Goal: Find specific page/section

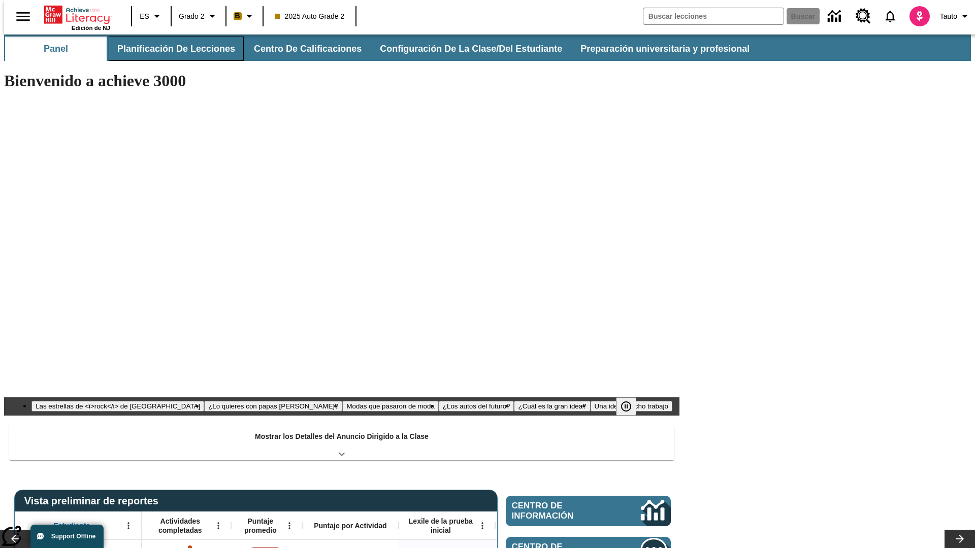
click at [170, 49] on button "Planificación de lecciones" at bounding box center [176, 49] width 135 height 24
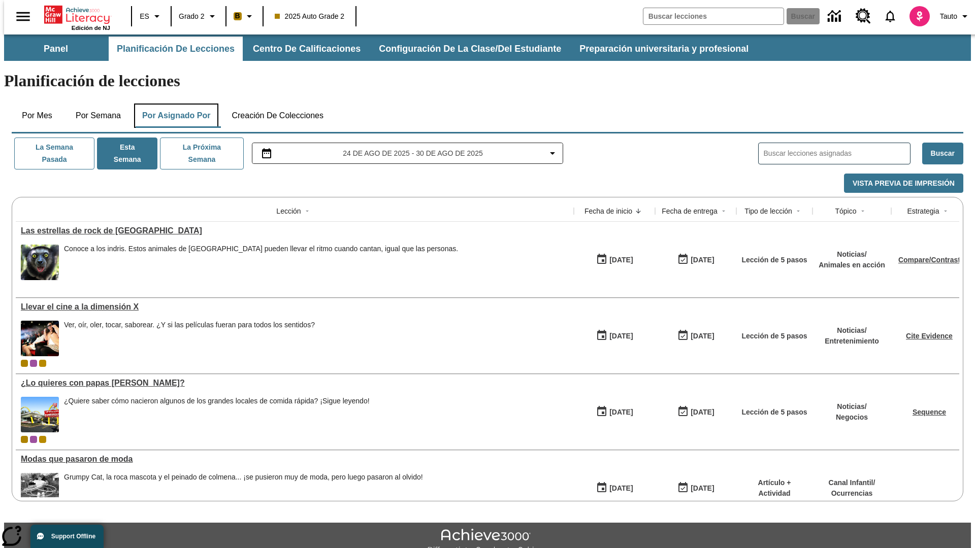
click at [174, 104] on button "Por asignado por" at bounding box center [176, 116] width 85 height 24
type input "El sueño de los animales"
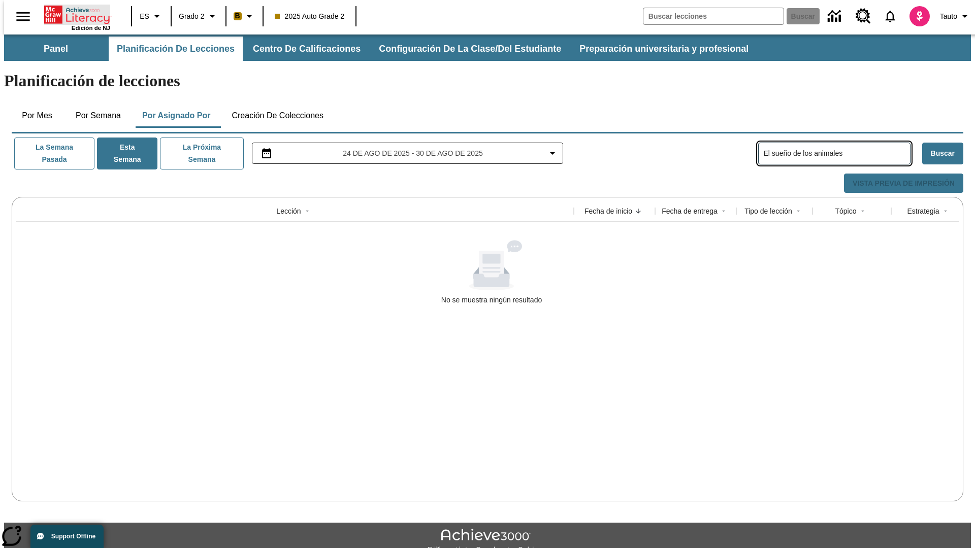
click at [73, 14] on icon "Portada" at bounding box center [78, 15] width 68 height 20
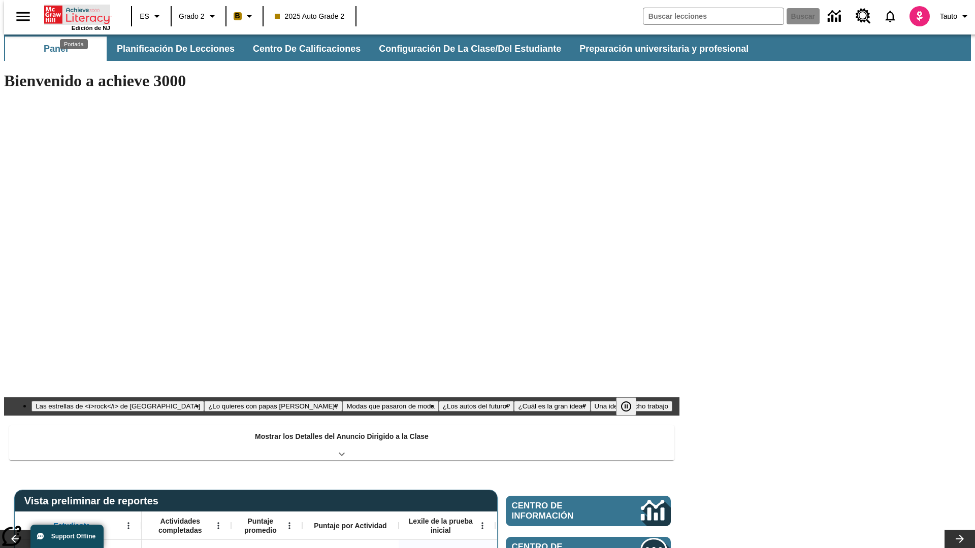
type input "-1"
